Goal: Transaction & Acquisition: Purchase product/service

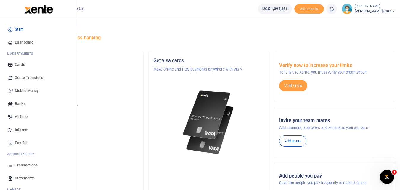
click at [30, 90] on span "Mobile Money" at bounding box center [27, 91] width 24 height 6
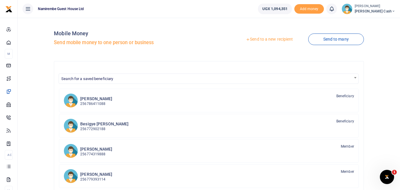
click at [277, 38] on link "Send to a new recipient" at bounding box center [269, 39] width 77 height 11
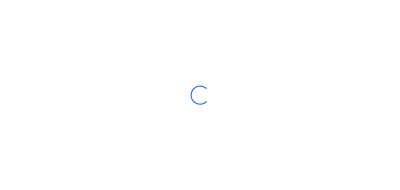
select select "Loading bundles"
select select
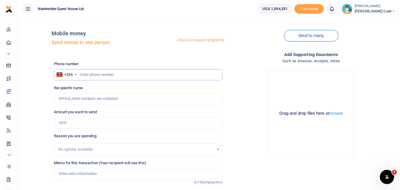
click at [89, 72] on input "text" at bounding box center [138, 74] width 168 height 11
type input "0758440934"
type input "Winnie Nakiirya"
type input "0758440934"
click at [64, 121] on input "Amount you want to send" at bounding box center [138, 122] width 168 height 11
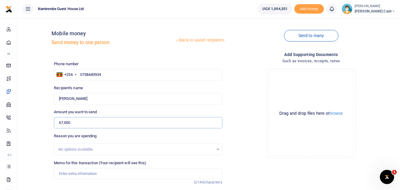
type input "67,000"
click at [68, 171] on input "Memo for this transaction (Your recipient will see this)" at bounding box center [138, 173] width 168 height 11
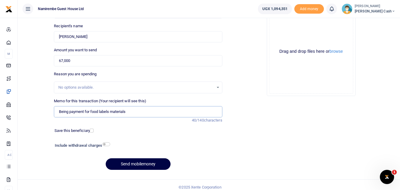
scroll to position [67, 0]
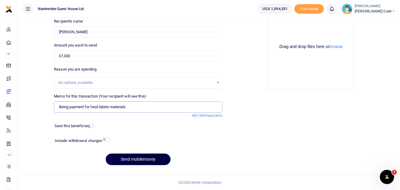
type input "Being payment for food labels materials"
click at [105, 140] on input "checkbox" at bounding box center [106, 139] width 8 height 4
checkbox input "true"
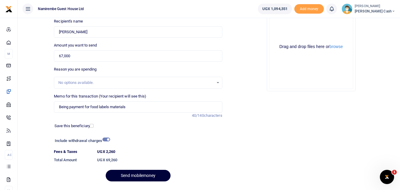
click at [137, 174] on button "Send mobilemoney" at bounding box center [138, 176] width 65 height 12
click at [137, 174] on div "Send mobilemoney" at bounding box center [138, 176] width 168 height 12
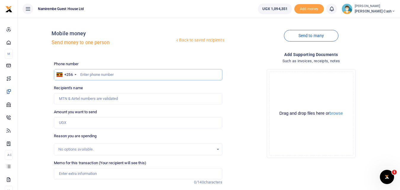
click at [85, 76] on input "text" at bounding box center [138, 74] width 168 height 11
type input "0784770741"
type input "Gorreti Mary Negohe"
type input "0784770741"
click at [66, 124] on input "Amount you want to send" at bounding box center [138, 122] width 168 height 11
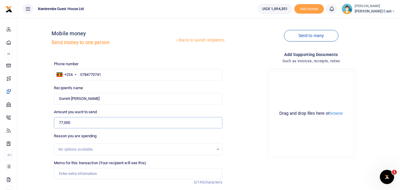
type input "77,000"
click at [66, 173] on input "Memo for this transaction (Your recipient will see this)" at bounding box center [138, 173] width 168 height 11
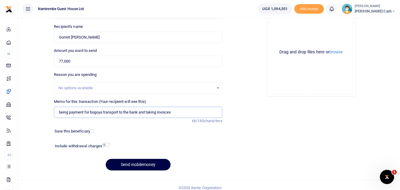
scroll to position [67, 0]
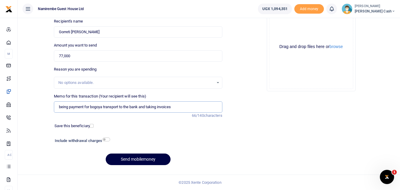
type input "being payment for bogoya transport to the bank and taking invoices"
click at [107, 141] on input "checkbox" at bounding box center [106, 139] width 8 height 4
checkbox input "true"
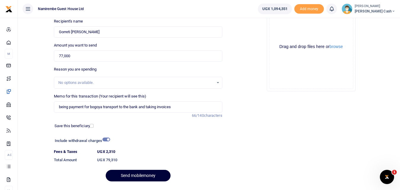
click at [141, 175] on button "Send mobilemoney" at bounding box center [138, 176] width 65 height 12
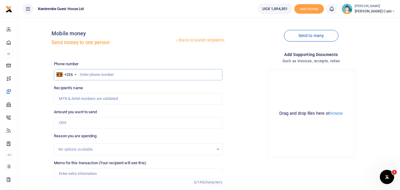
click at [94, 71] on input "text" at bounding box center [138, 74] width 168 height 11
type input "0775305578"
type input "Tony Kamede"
type input "0775305578"
click at [62, 123] on input "Amount you want to send" at bounding box center [138, 122] width 168 height 11
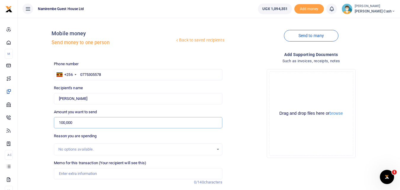
type input "100,000"
click at [70, 173] on input "Memo for this transaction (Your recipient will see this)" at bounding box center [138, 173] width 168 height 11
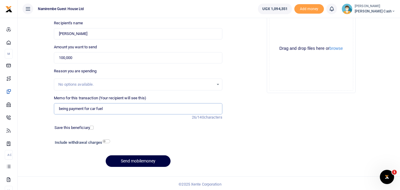
scroll to position [67, 0]
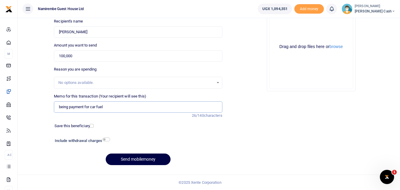
type input "being payment for car fuel"
click at [108, 139] on input "checkbox" at bounding box center [106, 139] width 8 height 4
checkbox input "true"
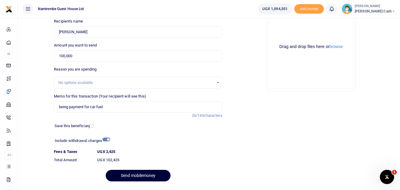
click at [135, 174] on button "Send mobilemoney" at bounding box center [138, 176] width 65 height 12
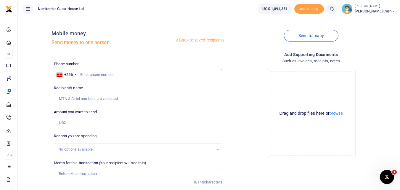
click at [87, 72] on input "text" at bounding box center [138, 74] width 168 height 11
type input "0790887853"
type input "Stella Wairimu Mbuthia"
type input "0790887853"
click at [62, 123] on input "Amount you want to send" at bounding box center [138, 122] width 168 height 11
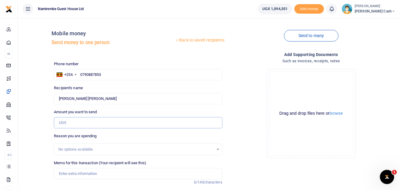
click at [62, 123] on input "Amount you want to send" at bounding box center [138, 122] width 168 height 11
type input "60,000"
click at [60, 173] on input "Memo for this transaction (Your recipient will see this)" at bounding box center [138, 173] width 168 height 11
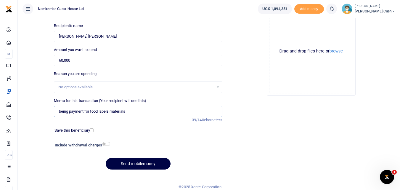
scroll to position [67, 0]
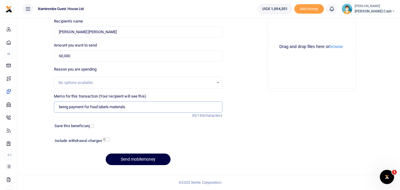
type input "being payment for food labels materials"
click at [108, 139] on input "checkbox" at bounding box center [106, 139] width 8 height 4
checkbox input "true"
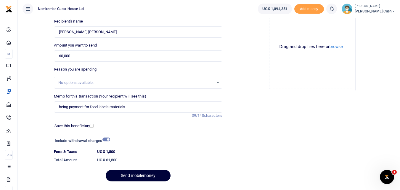
click at [137, 174] on button "Send mobilemoney" at bounding box center [138, 176] width 65 height 12
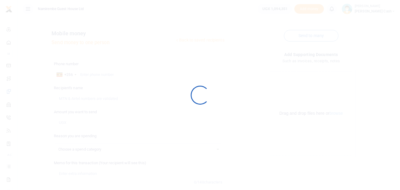
select select
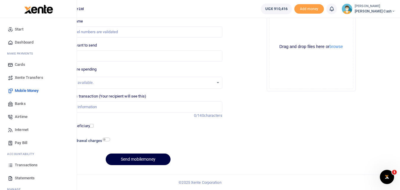
click at [25, 165] on span "Transactions" at bounding box center [26, 165] width 23 height 6
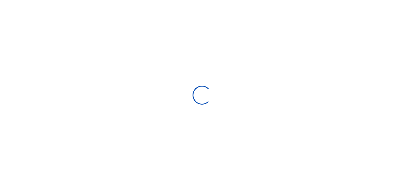
select select
type input "[DATE] - [DATE]"
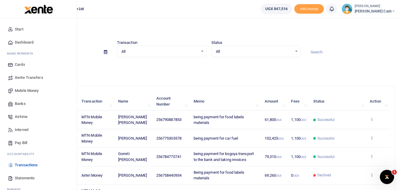
click at [24, 89] on span "Mobile Money" at bounding box center [27, 91] width 24 height 6
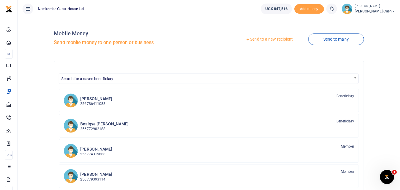
click at [267, 38] on link "Send to a new recipient" at bounding box center [269, 39] width 77 height 11
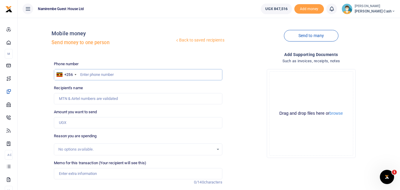
click at [83, 75] on input "text" at bounding box center [138, 74] width 168 height 11
type input "0772554183"
type input "Paul Kafali"
type input "0772554183"
click at [68, 121] on input "Amount you want to send" at bounding box center [138, 122] width 168 height 11
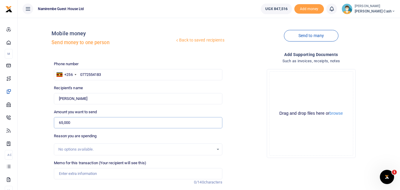
type input "65,000"
click at [64, 171] on input "Memo for this transaction (Your recipient will see this)" at bounding box center [138, 173] width 168 height 11
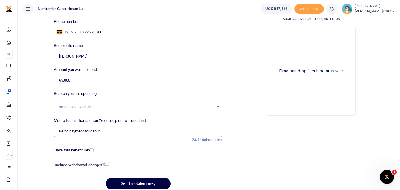
scroll to position [59, 0]
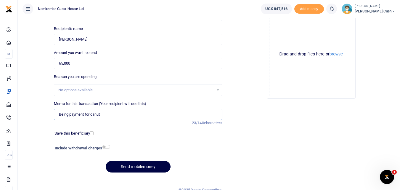
click at [95, 116] on input "Being payment for canut" at bounding box center [138, 114] width 168 height 11
click at [107, 113] on input "Being payment for casnut" at bounding box center [138, 114] width 168 height 11
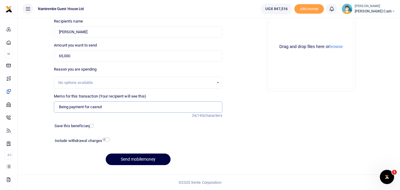
type input "Being payment for casnut"
click at [109, 139] on input "checkbox" at bounding box center [106, 139] width 8 height 4
checkbox input "true"
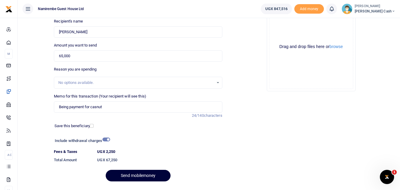
click at [147, 175] on button "Send mobilemoney" at bounding box center [138, 176] width 65 height 12
